Goal: Task Accomplishment & Management: Use online tool/utility

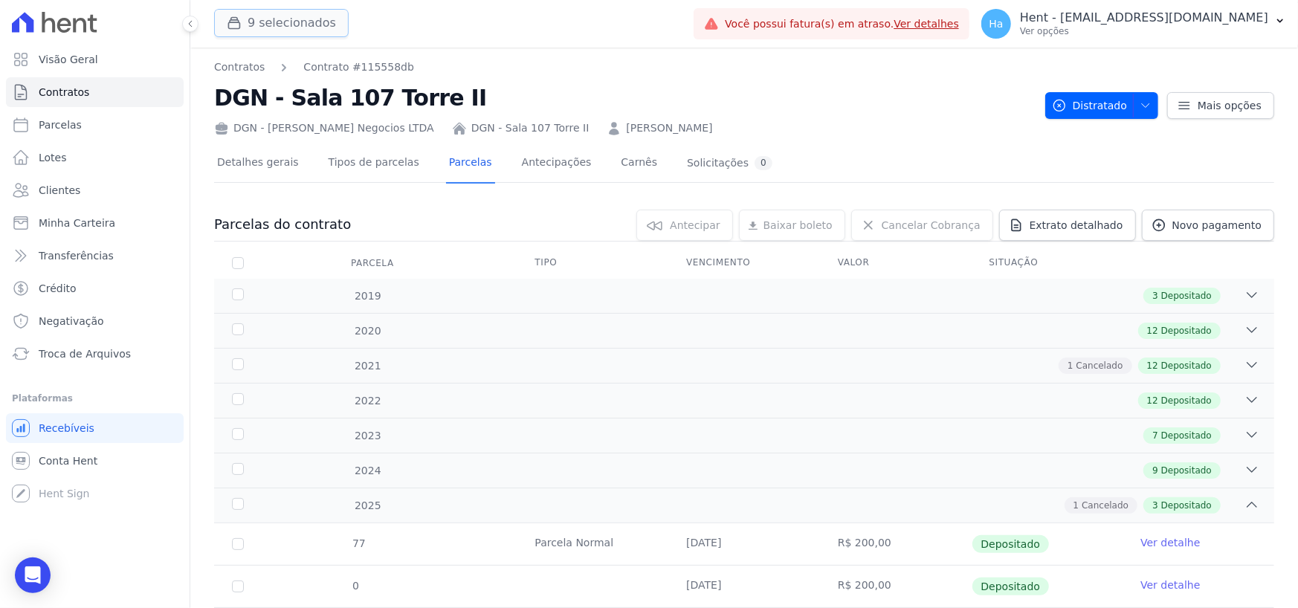
click at [309, 29] on button "9 selecionados" at bounding box center [281, 23] width 135 height 28
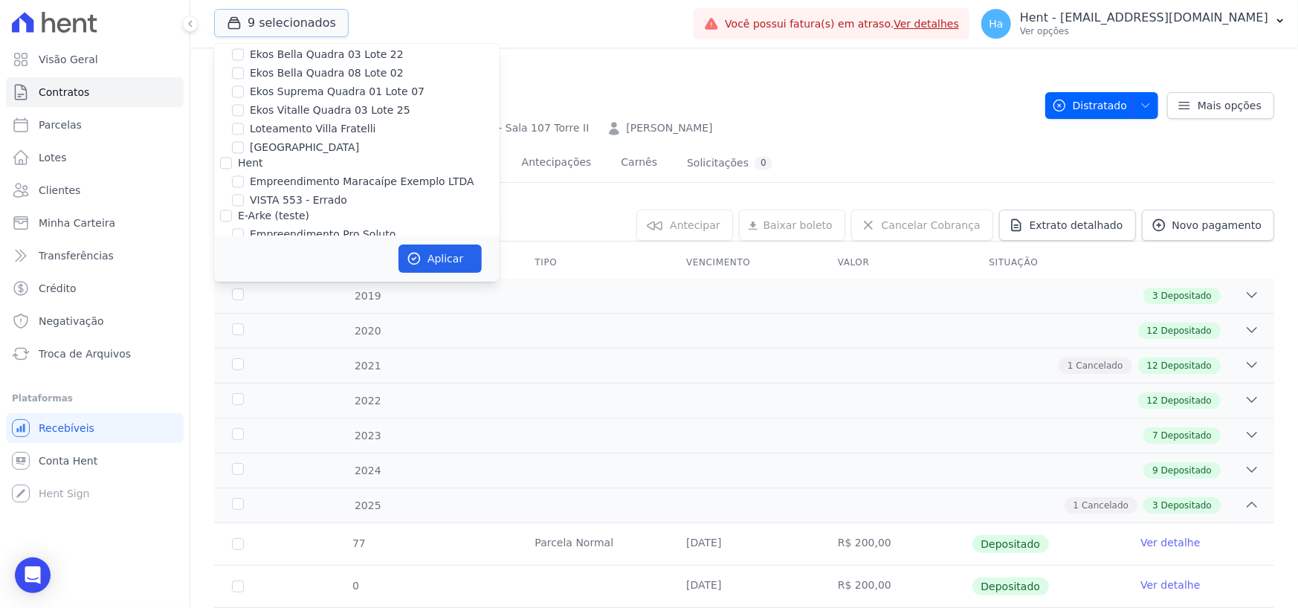
scroll to position [5551, 0]
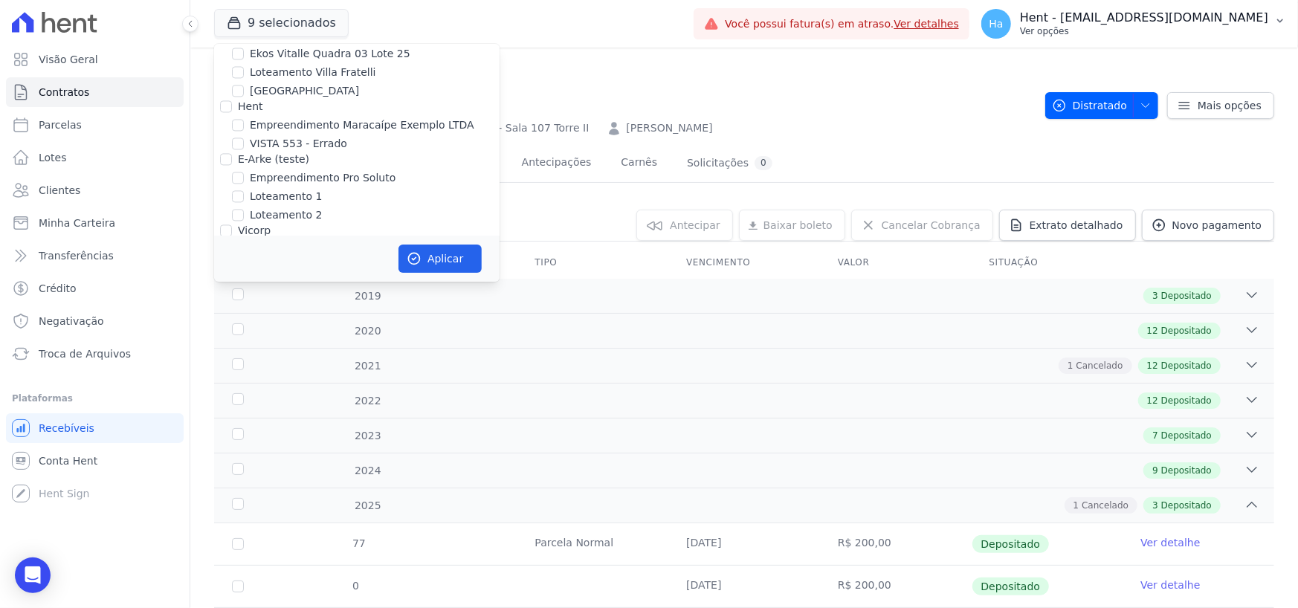
click at [1143, 25] on div "Hent - adriane.brito@hent.com.br Ver opções" at bounding box center [1144, 23] width 248 height 27
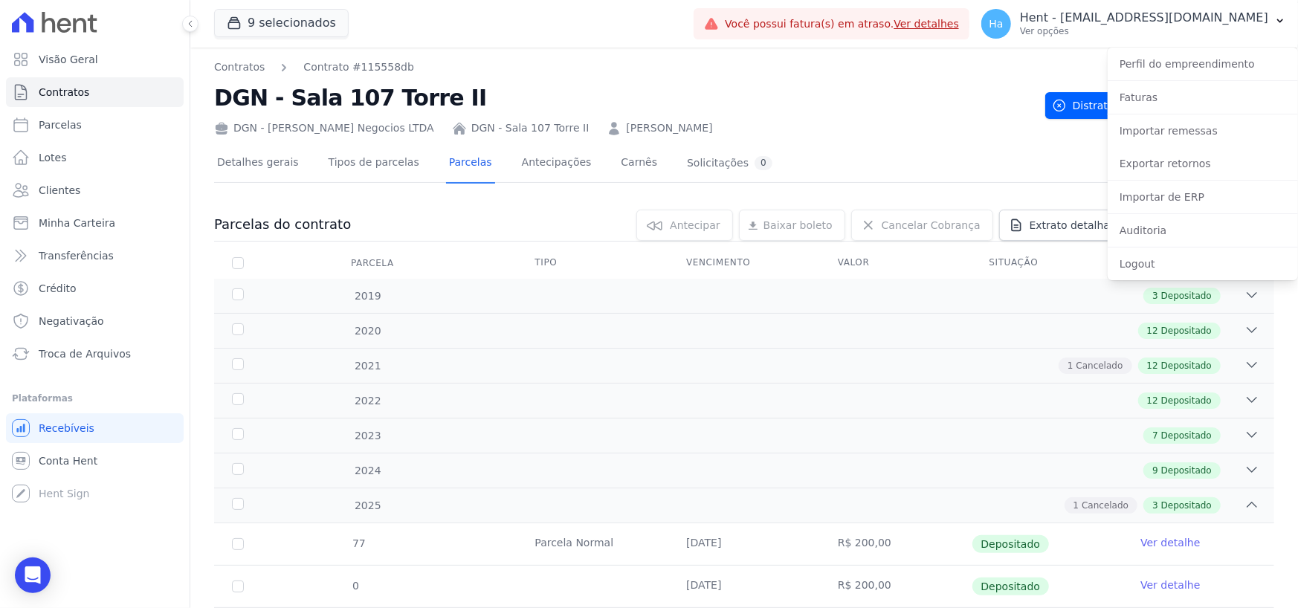
click at [1188, 277] on div "Logout" at bounding box center [1203, 264] width 190 height 33
click at [1181, 265] on link "Logout" at bounding box center [1203, 264] width 190 height 27
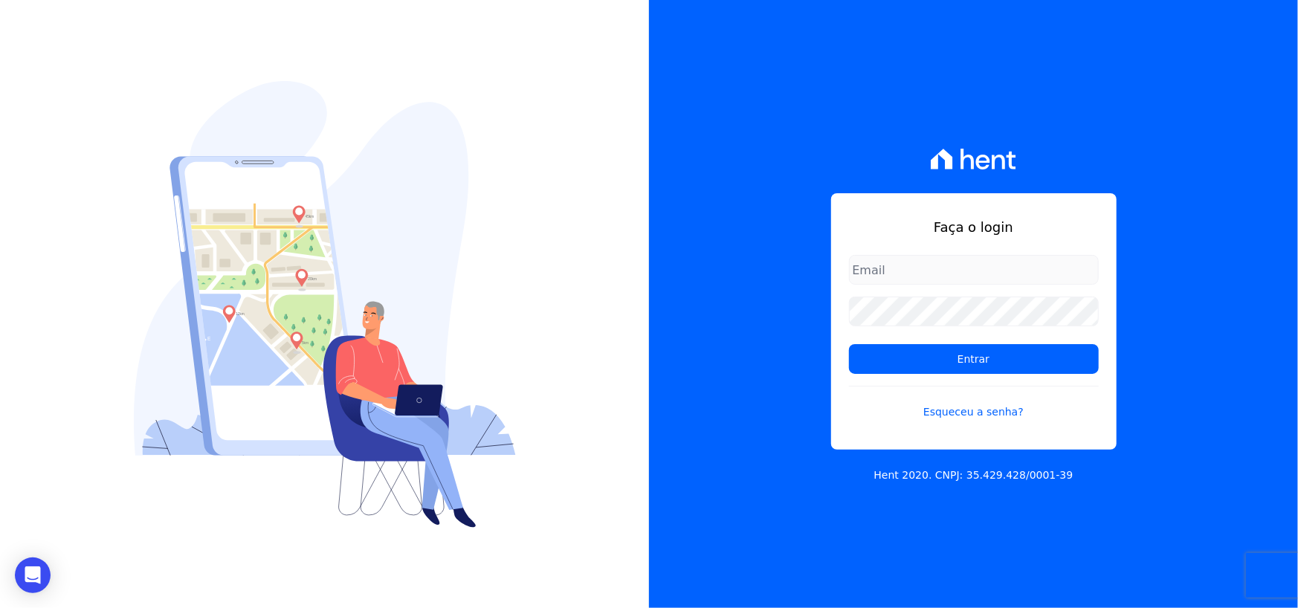
type input "adriane.brito@hent.com.br"
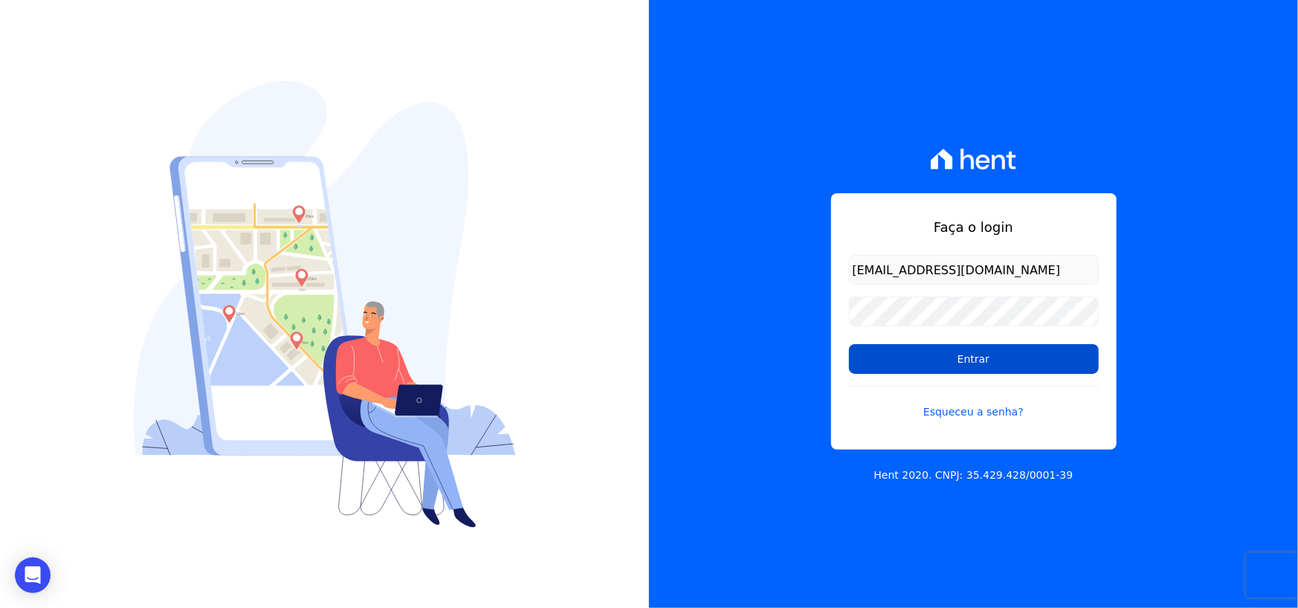
click at [965, 363] on input "Entrar" at bounding box center [974, 359] width 250 height 30
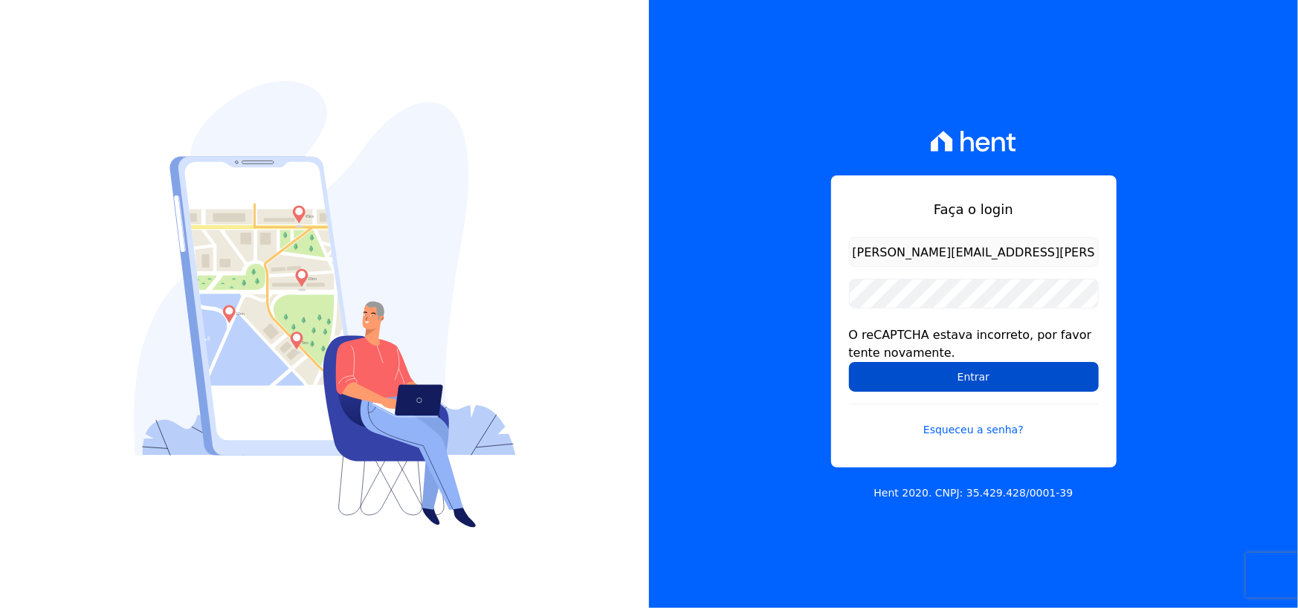
click at [958, 379] on input "Entrar" at bounding box center [974, 377] width 250 height 30
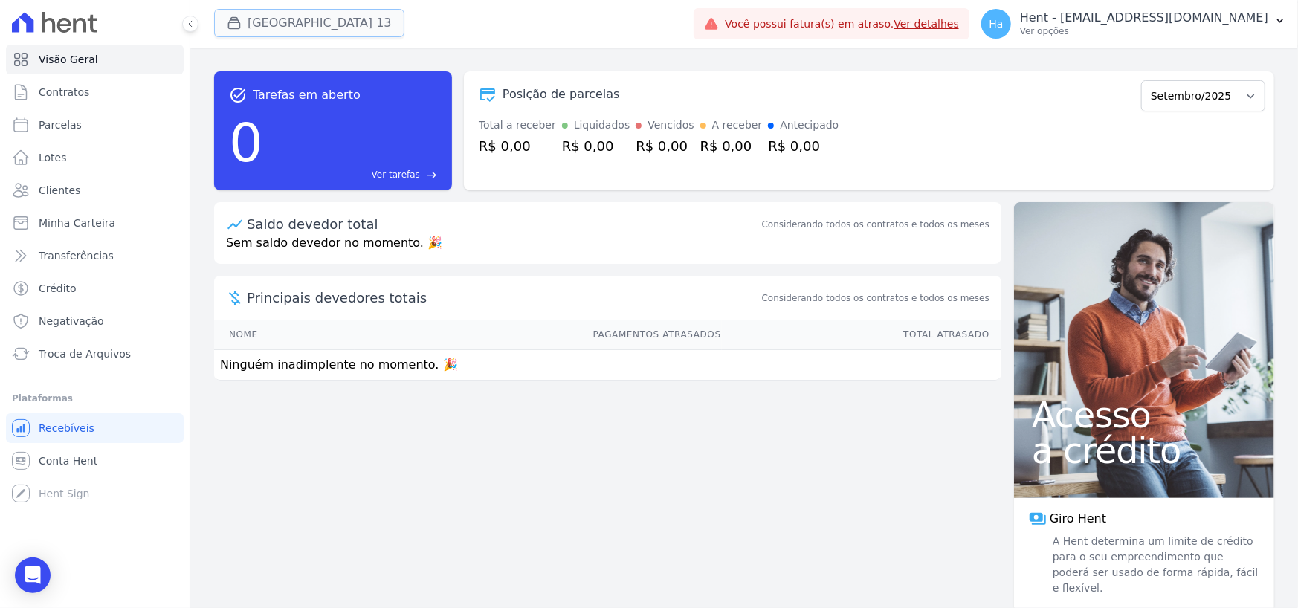
click at [359, 20] on button "Cidade Jardim Etapa 13" at bounding box center [309, 23] width 190 height 28
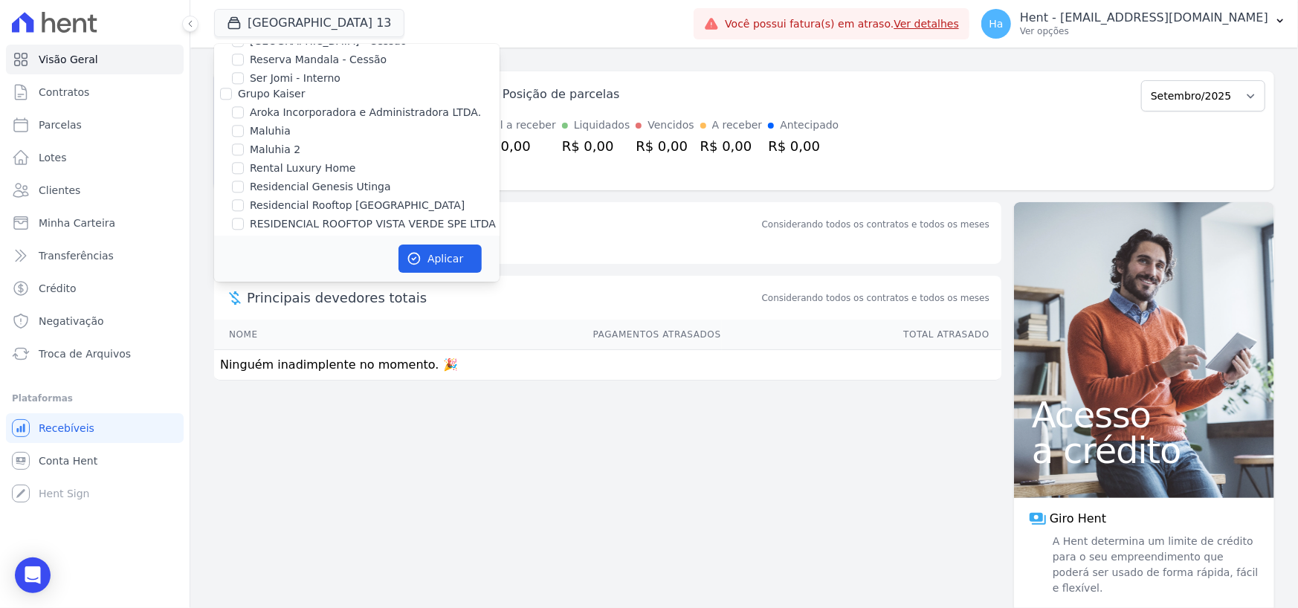
scroll to position [5567, 0]
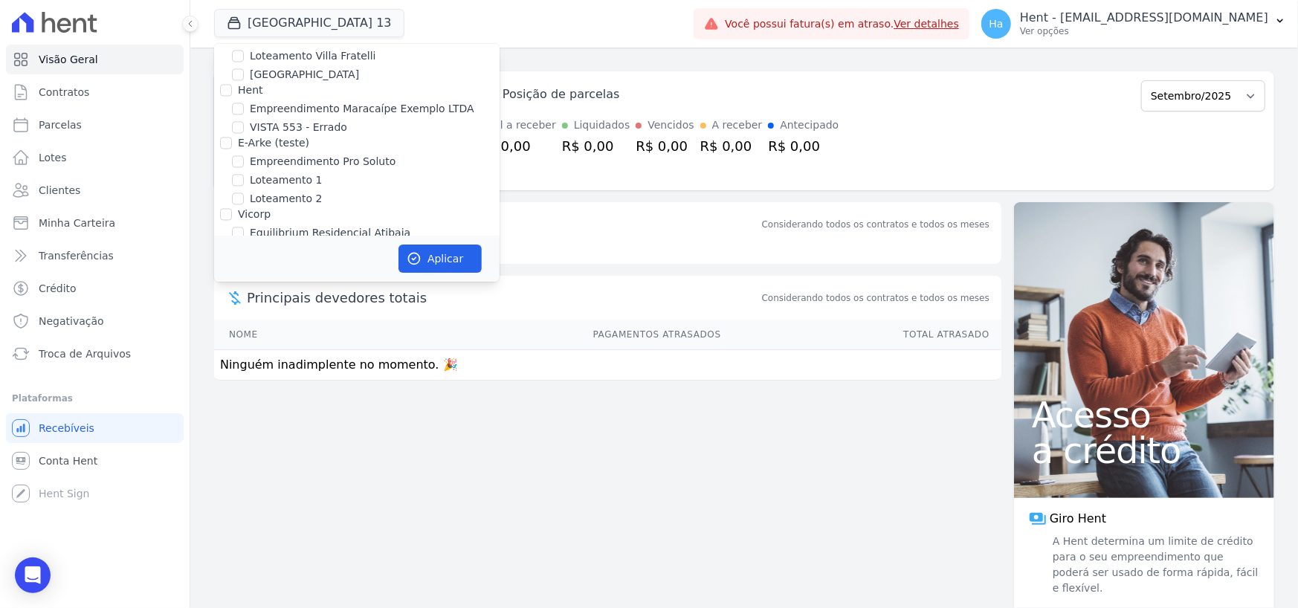
click at [223, 242] on input "Genesis Empreendimentos" at bounding box center [226, 248] width 12 height 12
checkbox input "true"
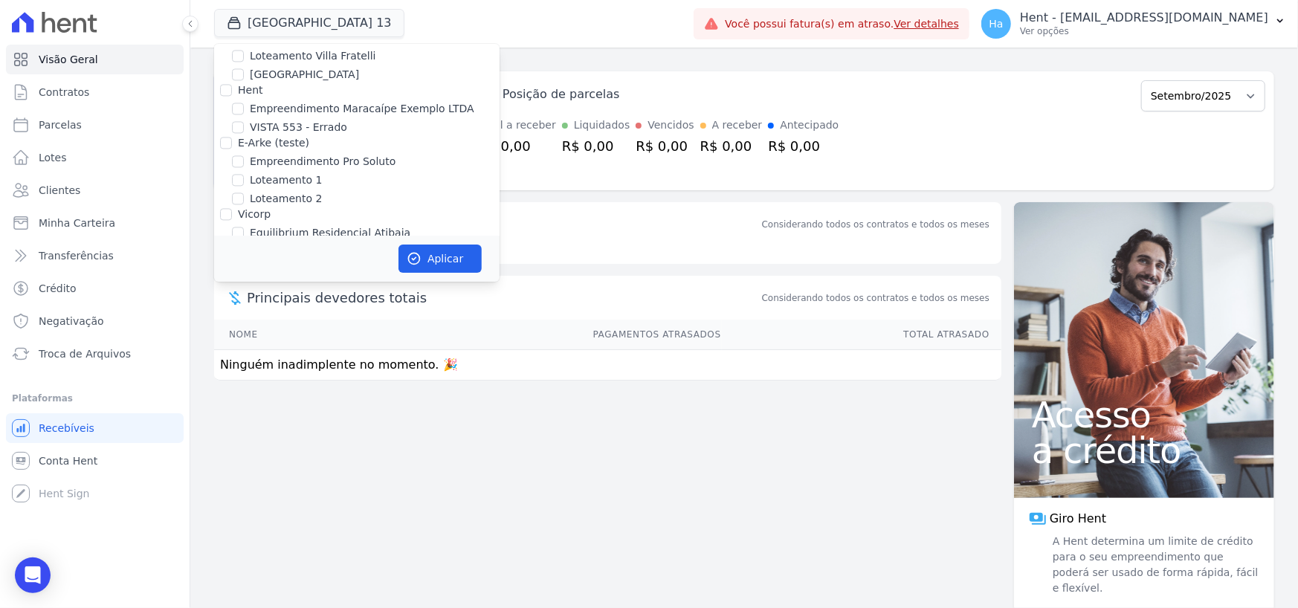
checkbox input "true"
click at [424, 257] on button "Aplicar" at bounding box center [440, 259] width 83 height 28
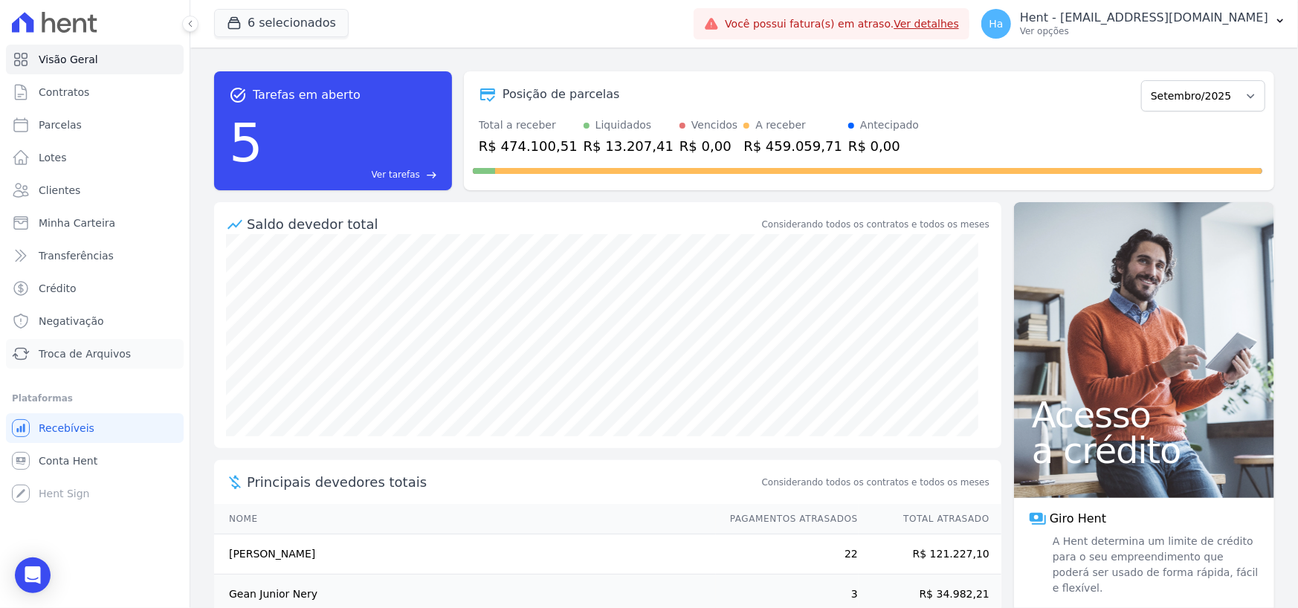
click at [71, 355] on span "Troca de Arquivos" at bounding box center [85, 354] width 92 height 15
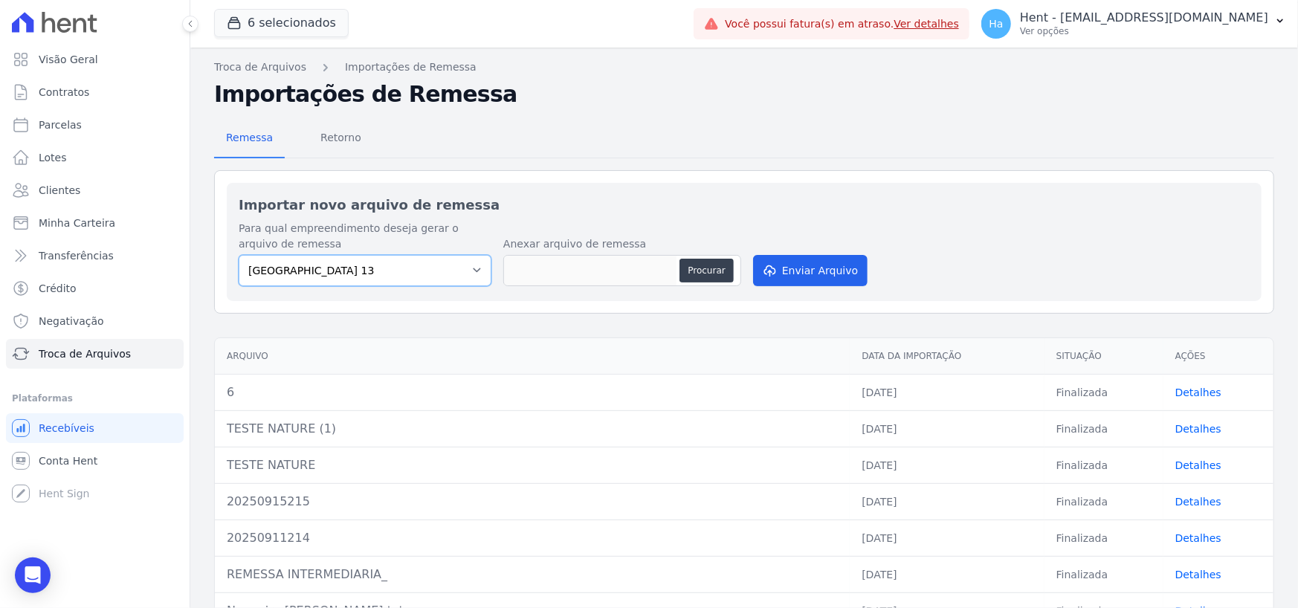
click at [468, 273] on select "Cidade Jardim Etapa 13 Estação Nogueira Estação Nogueira 3 HILDEGARDO DE NORONH…" at bounding box center [365, 270] width 253 height 31
select select "32642098-8c96-4e3c-b8f4-1f11cd728362"
click at [239, 255] on select "Cidade Jardim Etapa 13 Estação Nogueira Estação Nogueira 3 HILDEGARDO DE NORONH…" at bounding box center [365, 270] width 253 height 31
click at [726, 266] on button "Procurar" at bounding box center [707, 271] width 54 height 24
type input "Leonardo Fernandes.txt"
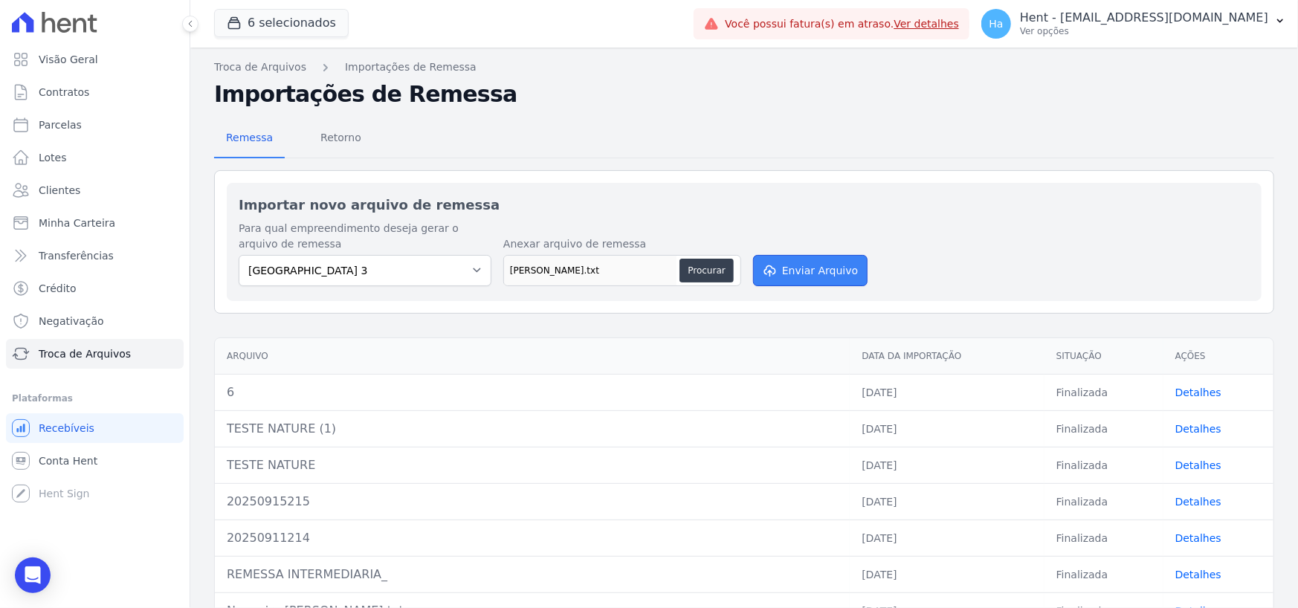
click at [818, 274] on button "Enviar Arquivo" at bounding box center [810, 270] width 115 height 31
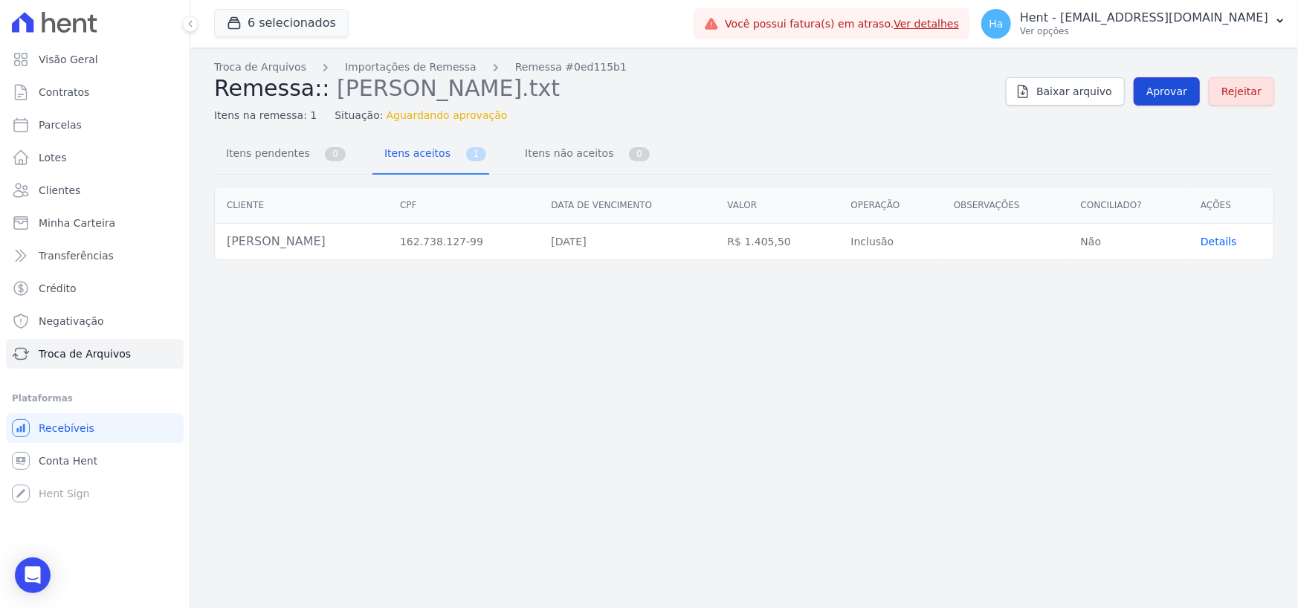
click at [1173, 87] on span "Aprovar" at bounding box center [1167, 91] width 41 height 15
click at [1163, 91] on span "Aprovar" at bounding box center [1167, 91] width 41 height 15
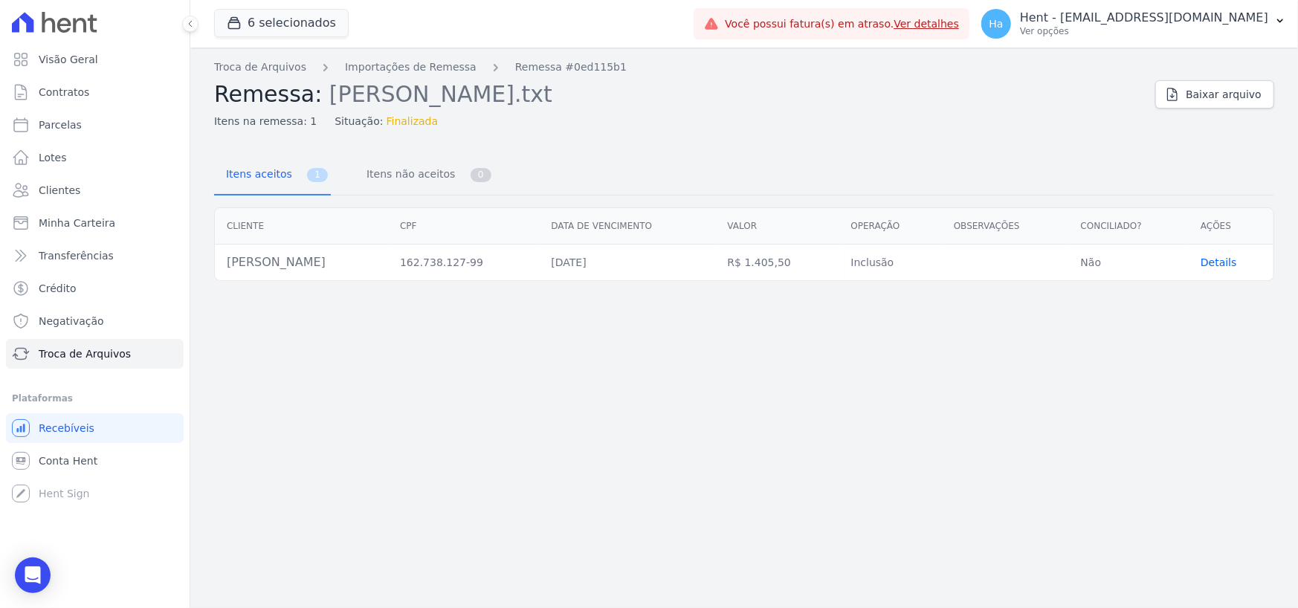
click at [1232, 268] on span "Details" at bounding box center [1219, 263] width 36 height 12
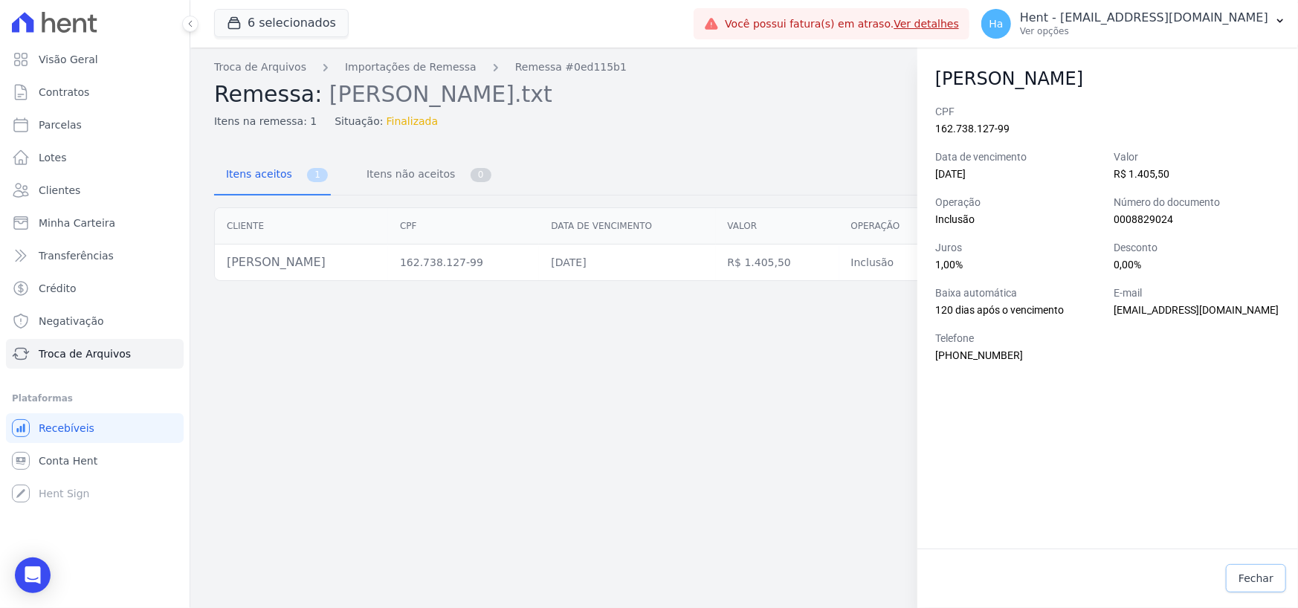
click at [1269, 582] on span "Fechar" at bounding box center [1256, 578] width 35 height 15
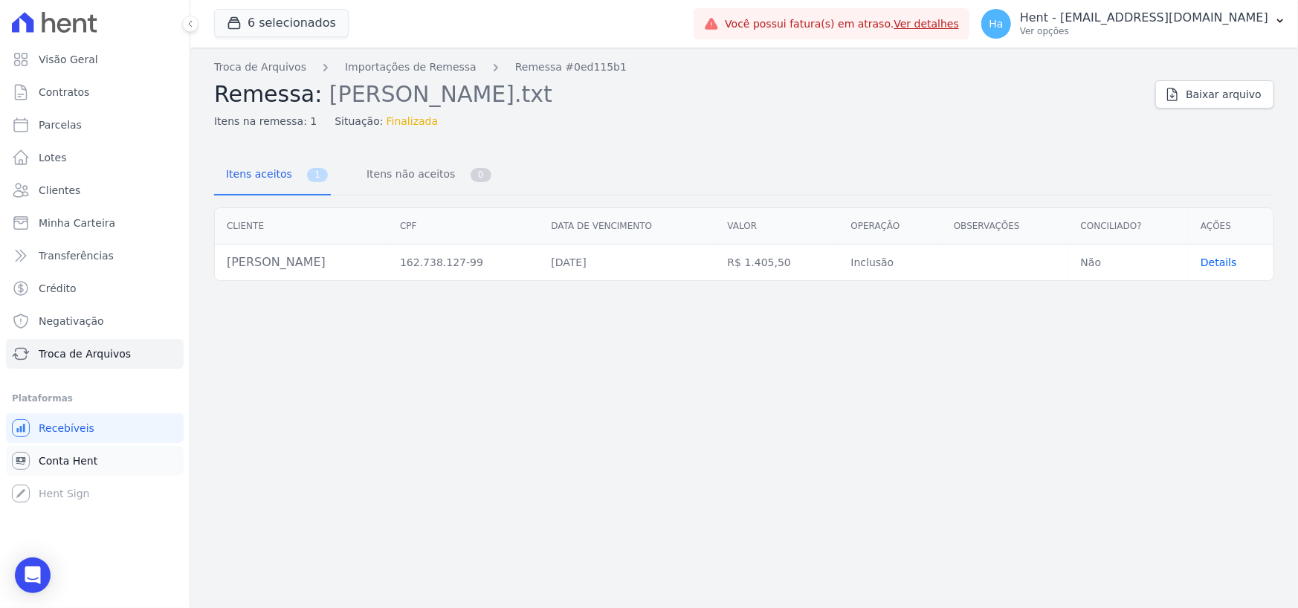
click at [93, 460] on link "Conta Hent" at bounding box center [95, 461] width 178 height 30
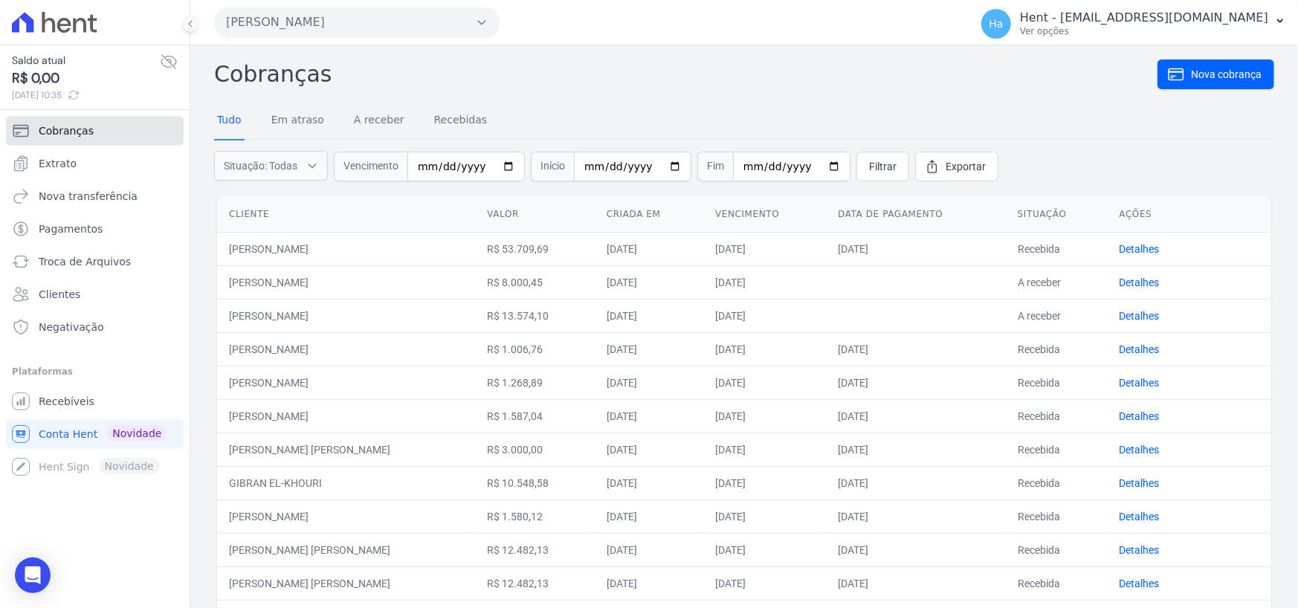
click at [74, 132] on span "Cobranças" at bounding box center [66, 130] width 55 height 15
click at [425, 163] on input "date" at bounding box center [466, 167] width 117 height 30
type input "2025-09-30"
click at [870, 164] on span "Filtrar" at bounding box center [883, 166] width 28 height 15
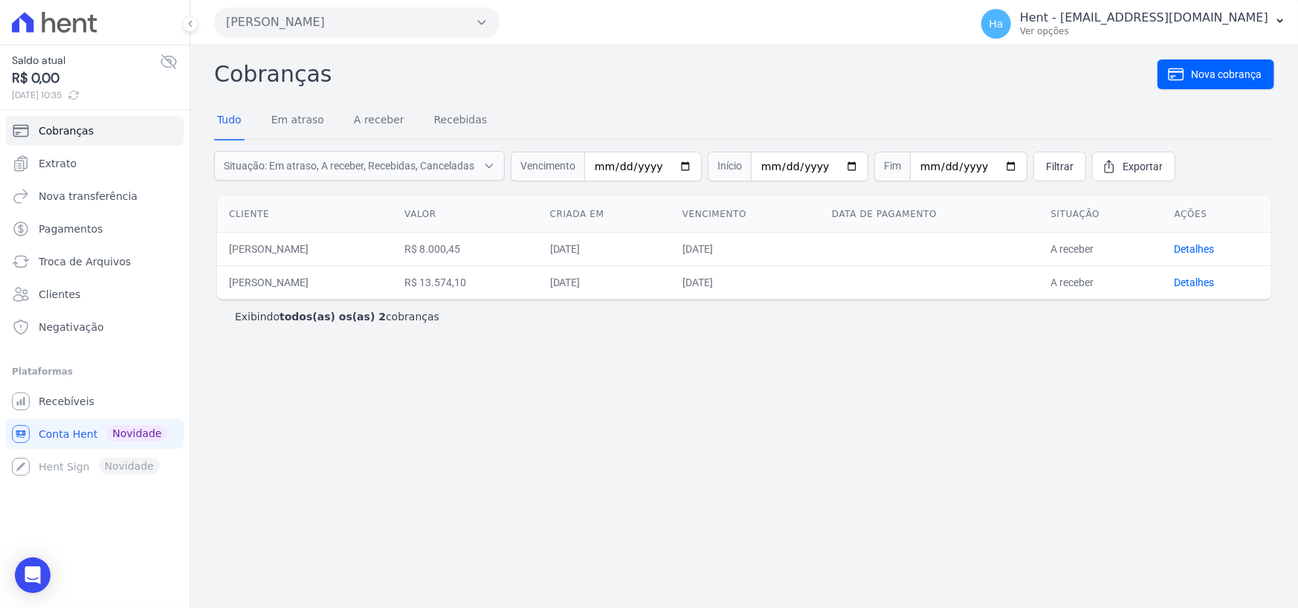
click at [715, 400] on div "Cobranças Nova cobrança Tudo Em atraso A receber Recebidas Situação: Em atraso,…" at bounding box center [744, 326] width 1108 height 563
click at [474, 35] on button "[PERSON_NAME]" at bounding box center [357, 22] width 286 height 30
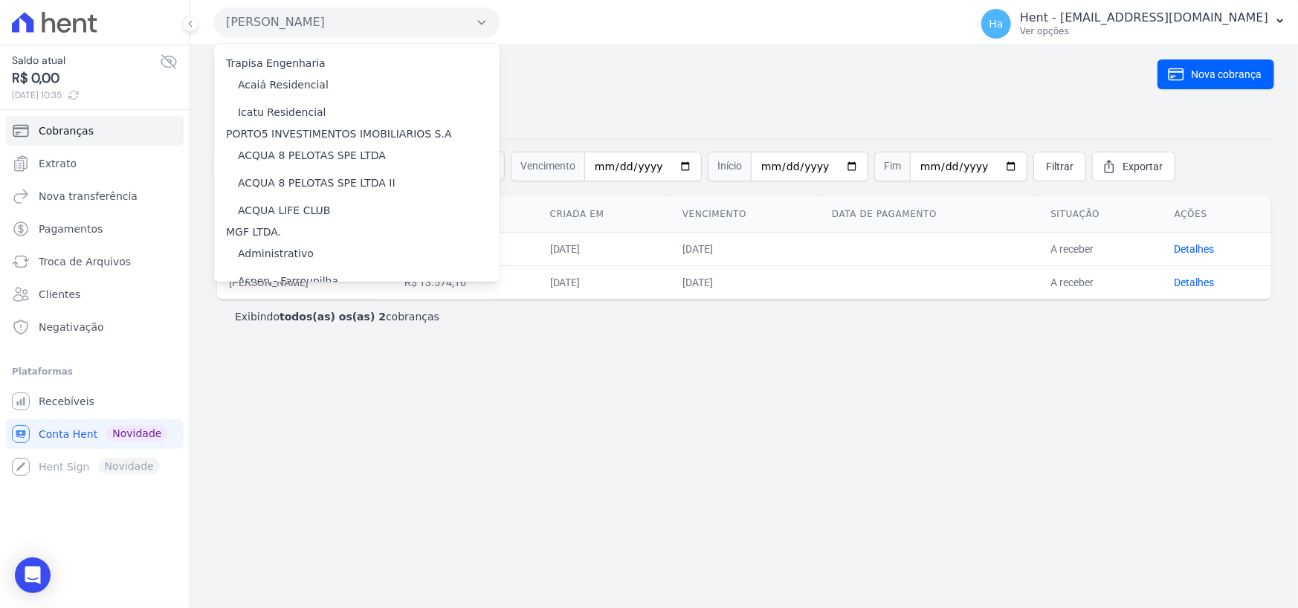
scroll to position [7505, 0]
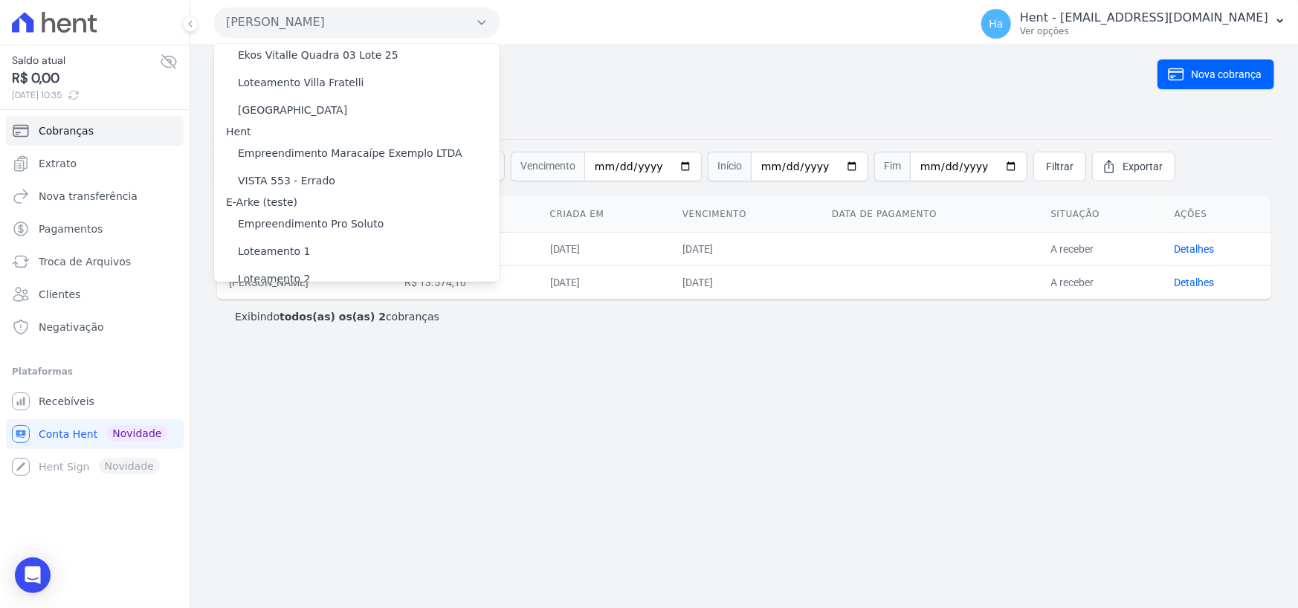
click at [286, 385] on label "[GEOGRAPHIC_DATA] 3" at bounding box center [298, 393] width 120 height 16
click at [0, 0] on input "[GEOGRAPHIC_DATA] 3" at bounding box center [0, 0] width 0 height 0
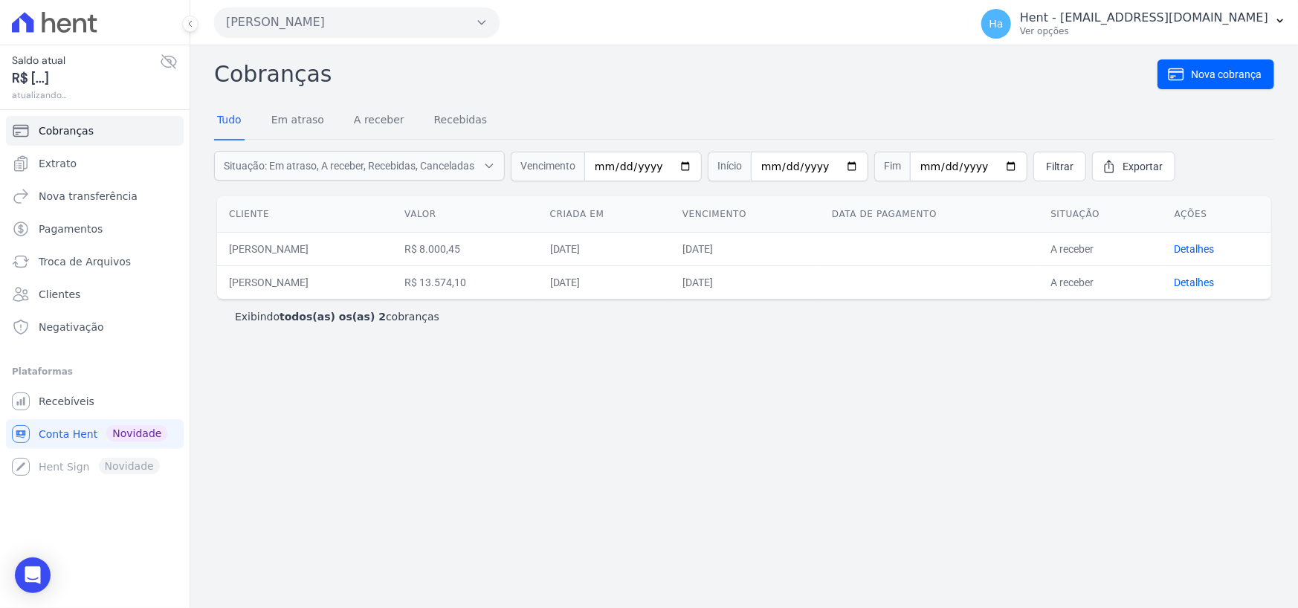
click at [470, 21] on button "[PERSON_NAME]" at bounding box center [357, 22] width 286 height 30
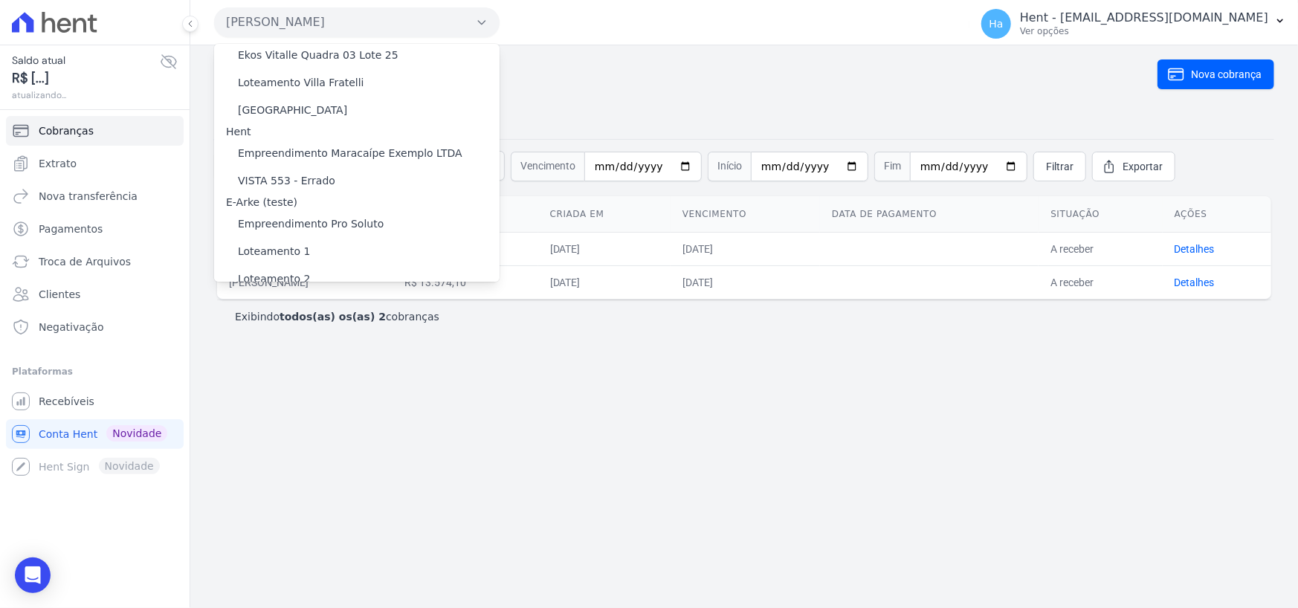
click at [286, 385] on label "[GEOGRAPHIC_DATA] 3" at bounding box center [298, 393] width 120 height 16
click at [0, 0] on input "[GEOGRAPHIC_DATA] 3" at bounding box center [0, 0] width 0 height 0
click at [286, 385] on label "[GEOGRAPHIC_DATA] 3" at bounding box center [298, 393] width 120 height 16
click at [0, 0] on input "[GEOGRAPHIC_DATA] 3" at bounding box center [0, 0] width 0 height 0
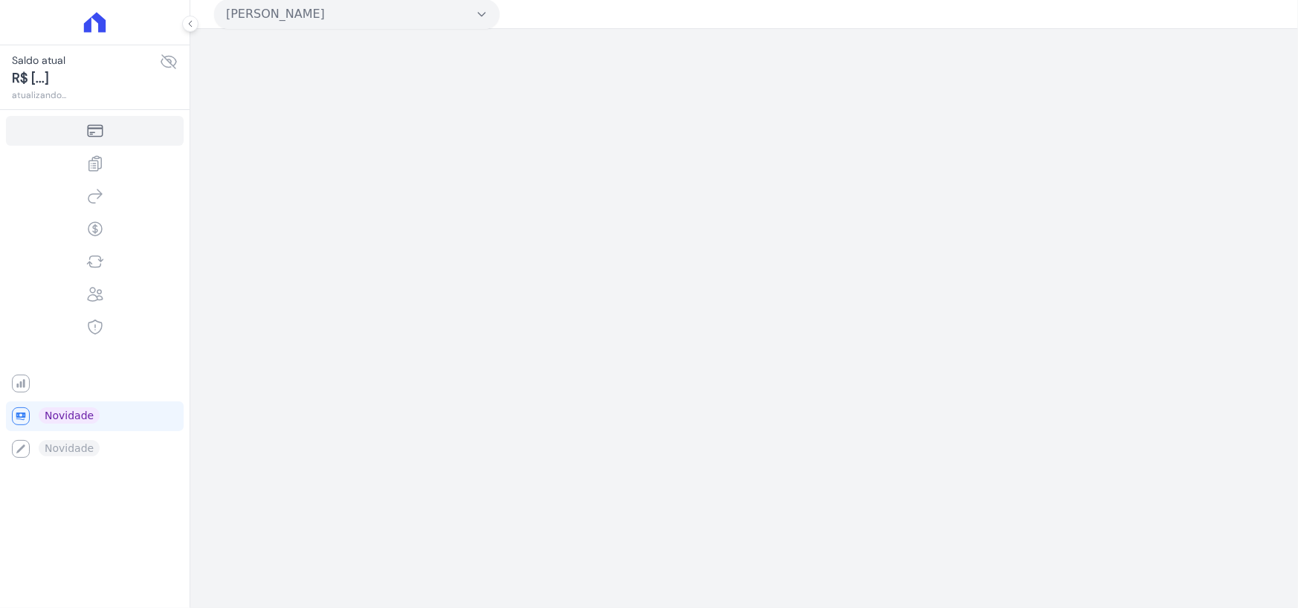
click at [496, 16] on button "[PERSON_NAME]" at bounding box center [357, 14] width 286 height 30
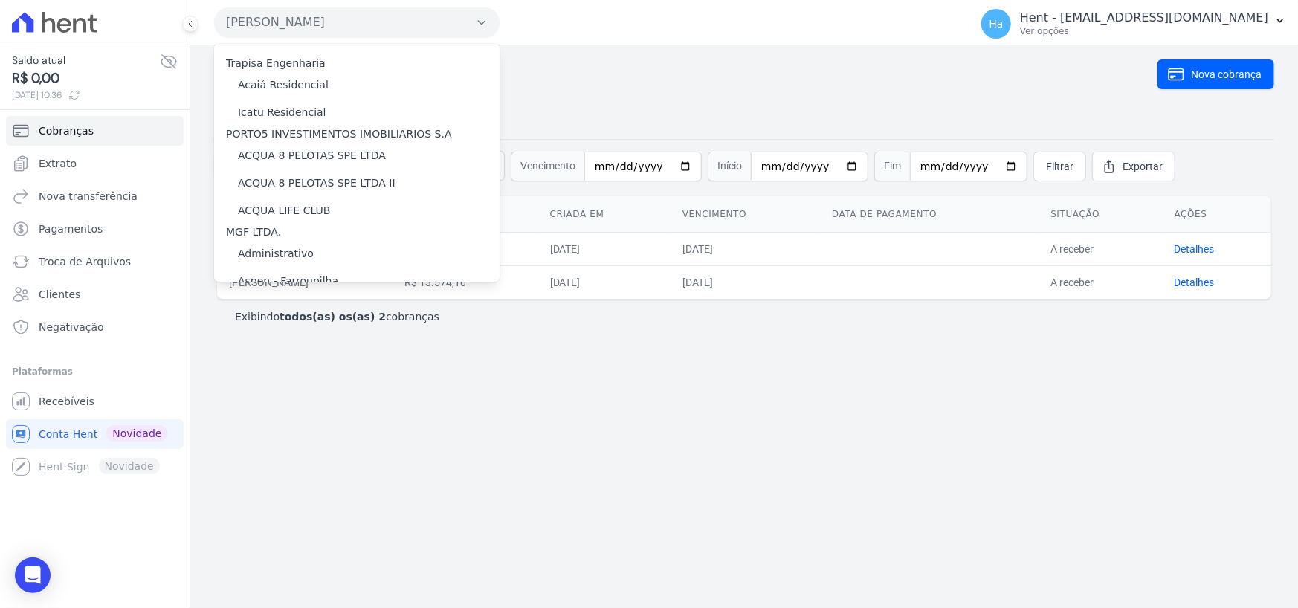
scroll to position [7505, 0]
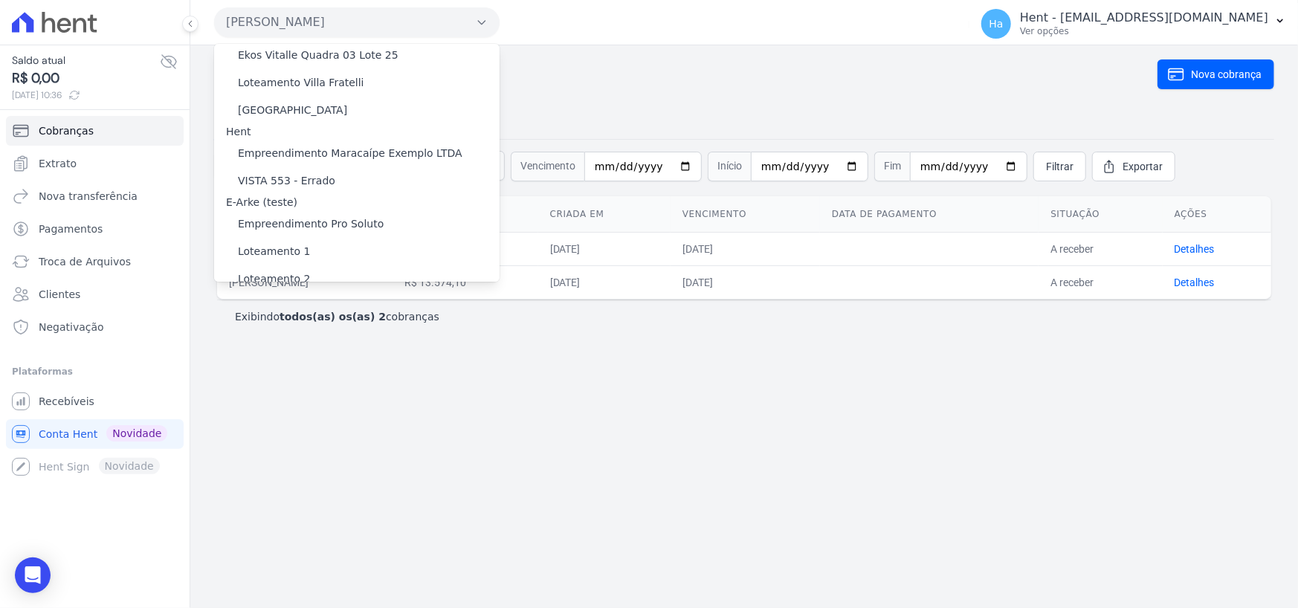
click at [271, 385] on label "[GEOGRAPHIC_DATA] 3" at bounding box center [298, 393] width 120 height 16
click at [0, 0] on input "[GEOGRAPHIC_DATA] 3" at bounding box center [0, 0] width 0 height 0
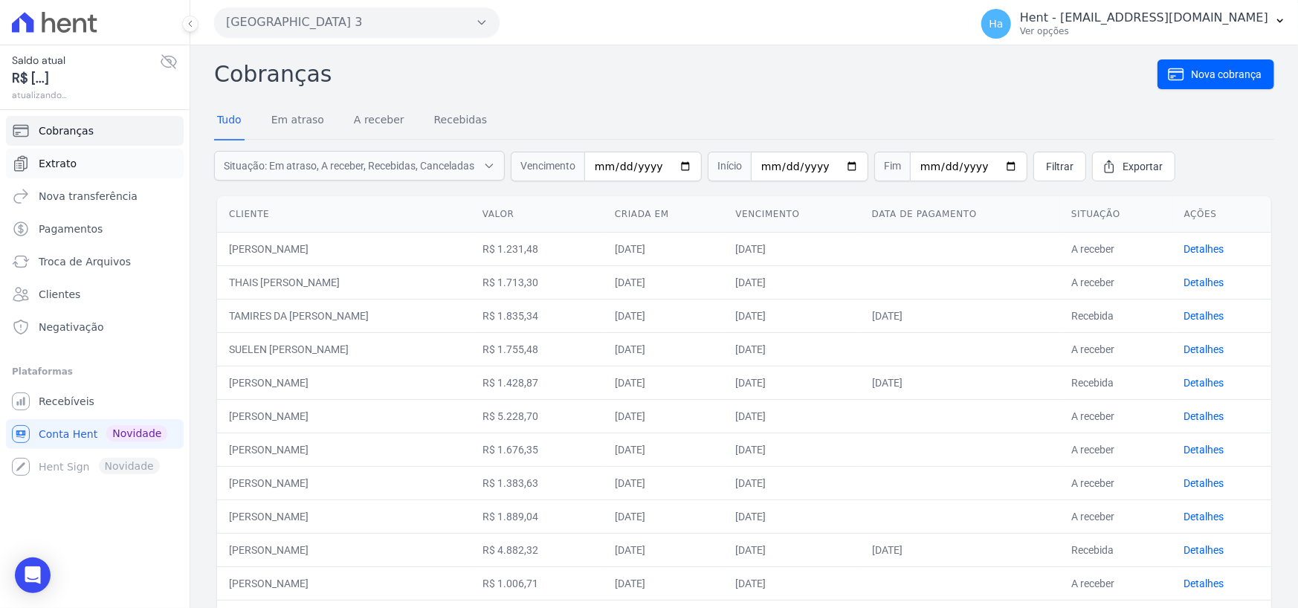
click at [59, 160] on span "Extrato" at bounding box center [58, 163] width 38 height 15
click at [54, 129] on span "Cobranças" at bounding box center [66, 130] width 55 height 15
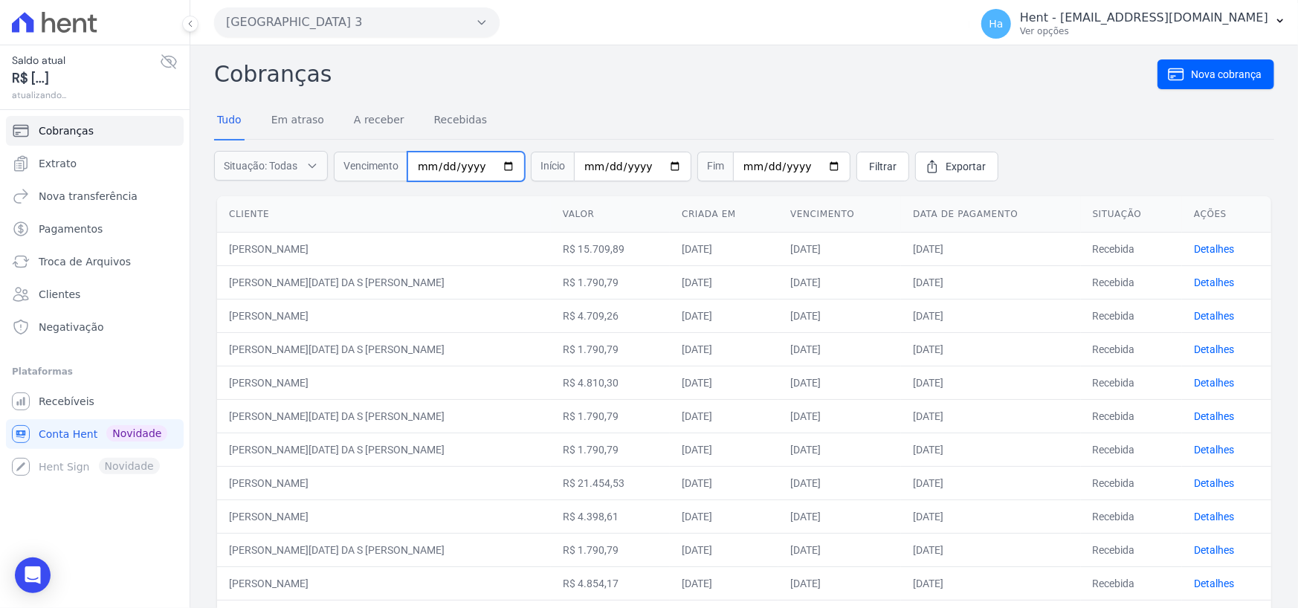
click at [428, 169] on input "date" at bounding box center [466, 167] width 117 height 30
type input "2025-09-30"
click at [869, 167] on span "Filtrar" at bounding box center [883, 166] width 28 height 15
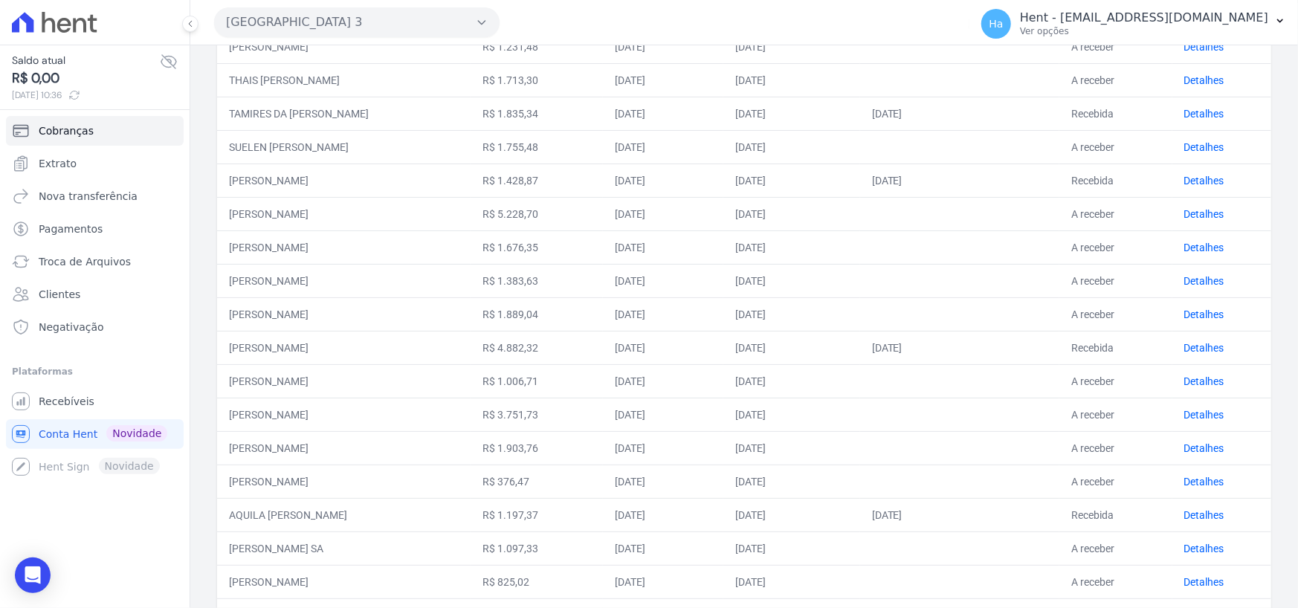
scroll to position [525, 0]
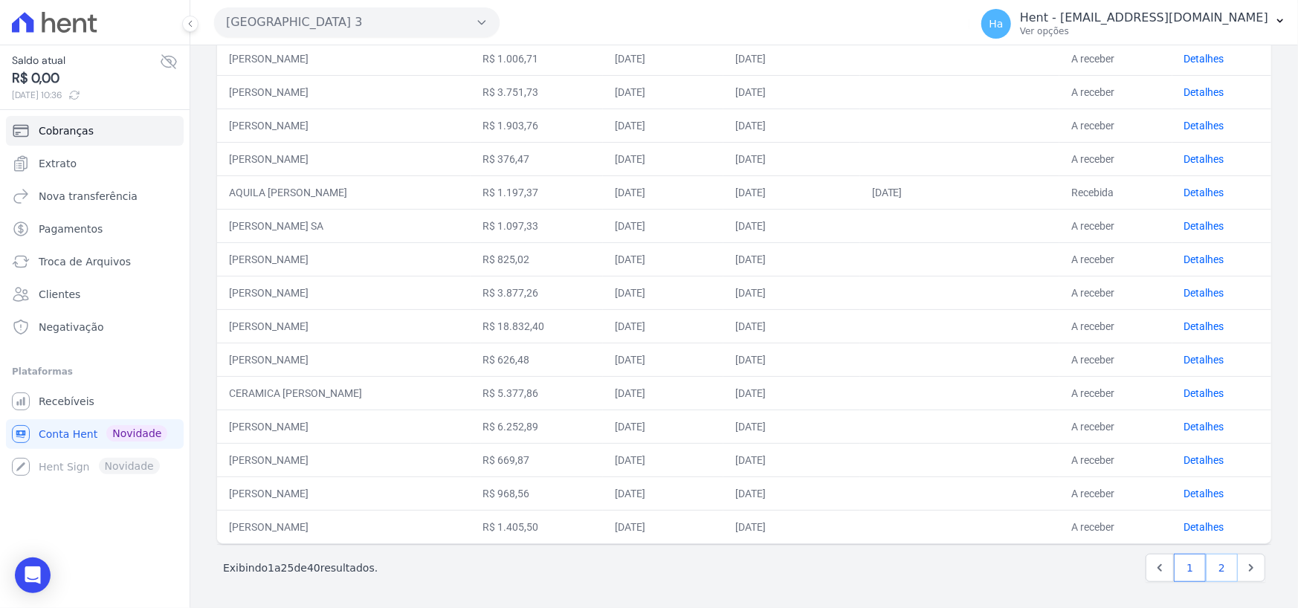
click at [1206, 563] on link "2" at bounding box center [1222, 568] width 32 height 28
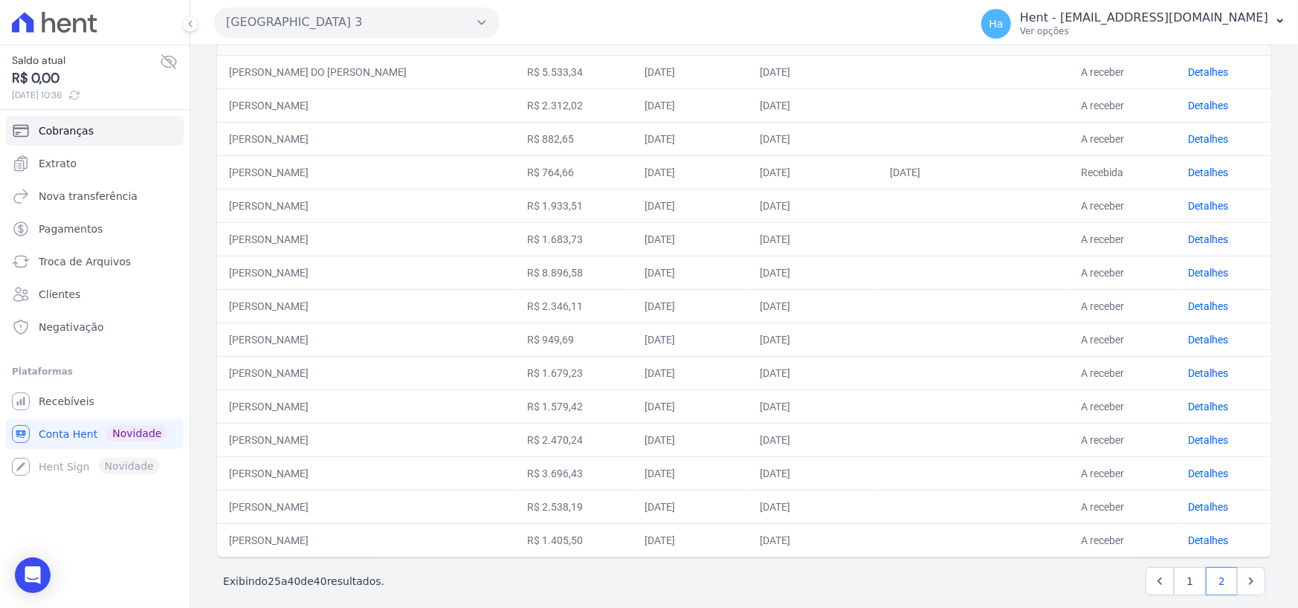
scroll to position [192, 0]
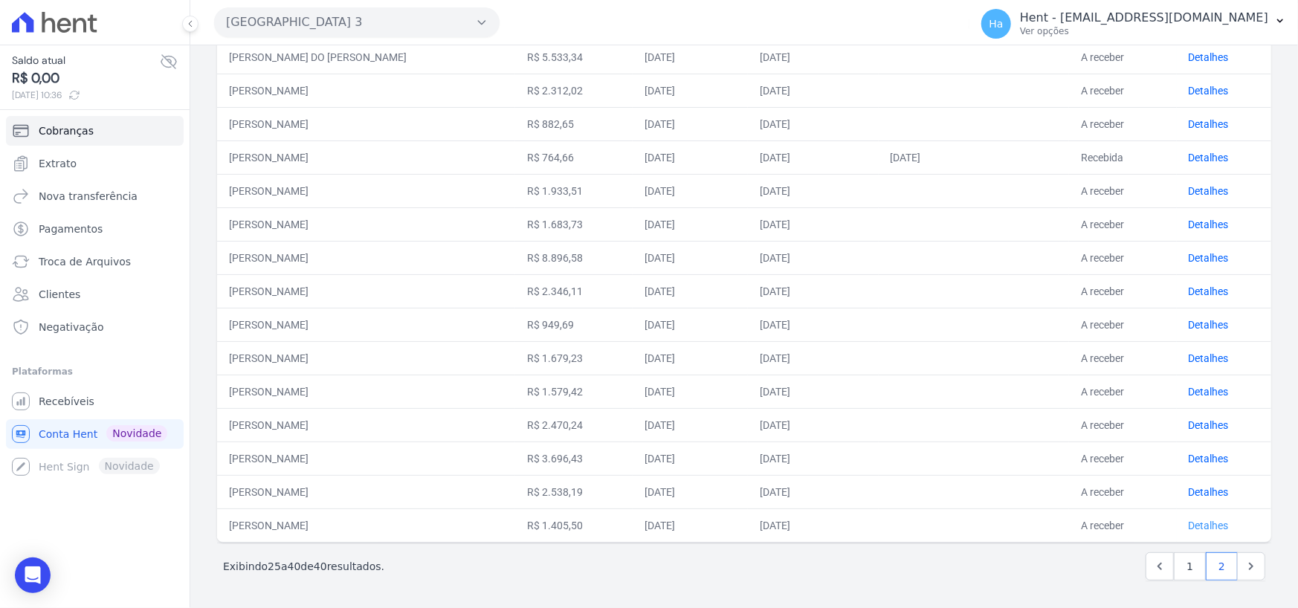
click at [1211, 521] on link "Detalhes" at bounding box center [1209, 526] width 40 height 12
